Goal: Find specific page/section: Find specific page/section

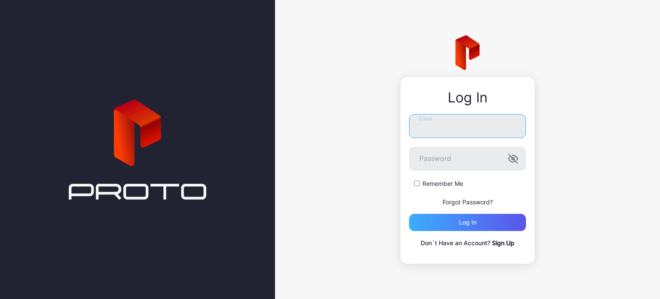
type input "**********"
click at [460, 219] on div "Log in" at bounding box center [468, 222] width 18 height 7
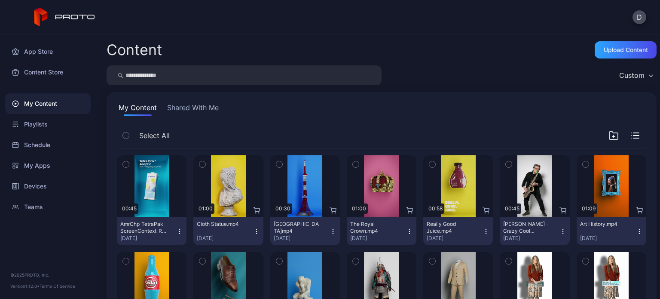
click at [641, 10] on div "D" at bounding box center [639, 17] width 14 height 14
click at [639, 16] on button "D" at bounding box center [639, 17] width 14 height 14
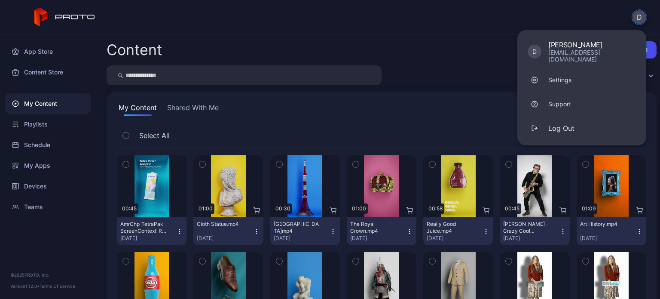
click at [462, 37] on div "Content Upload Content Custom My Content Shared With Me Select All Preview 00:4…" at bounding box center [378, 166] width 564 height 264
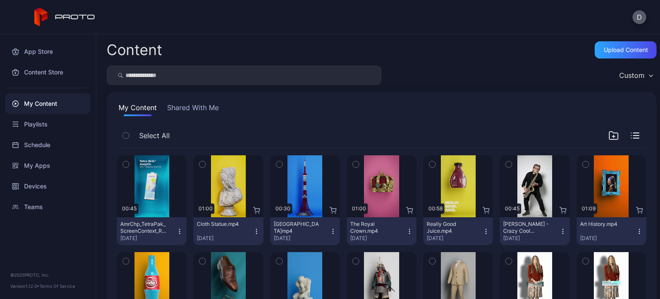
click at [641, 13] on button "D" at bounding box center [639, 17] width 14 height 14
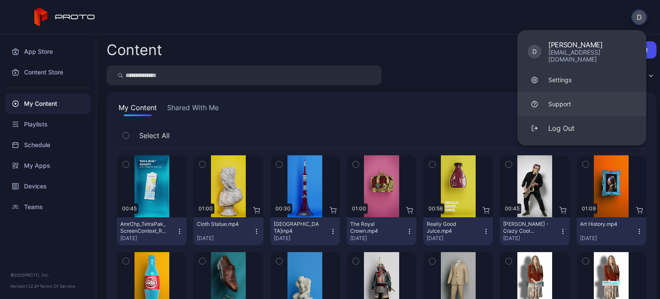
click at [569, 100] on div "Support" at bounding box center [559, 104] width 23 height 9
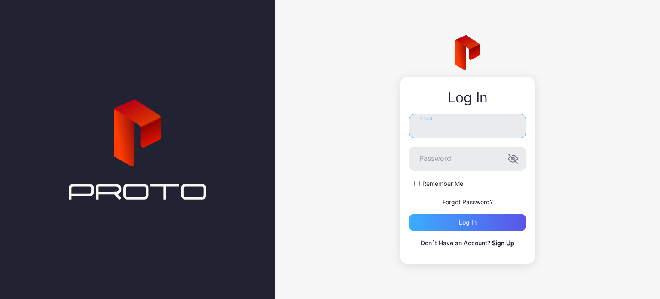
type input "**********"
click at [466, 222] on div "Log in" at bounding box center [468, 222] width 18 height 7
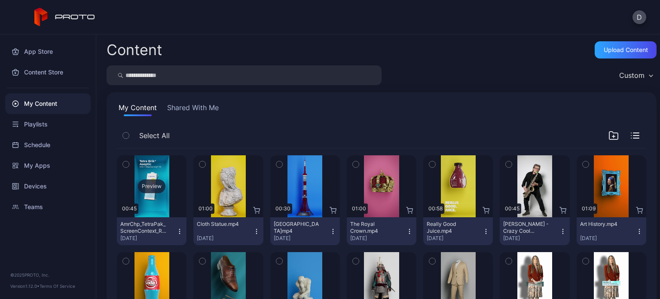
click at [155, 204] on div "Preview" at bounding box center [152, 186] width 70 height 62
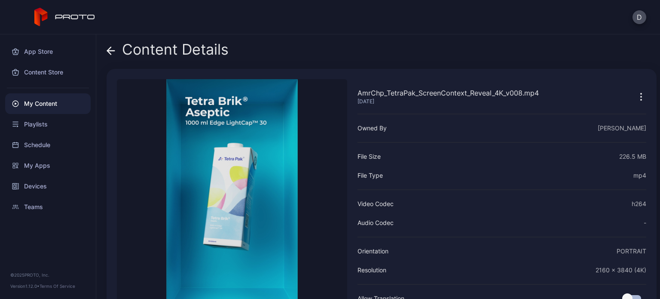
scroll to position [56, 0]
